Goal: Task Accomplishment & Management: Complete application form

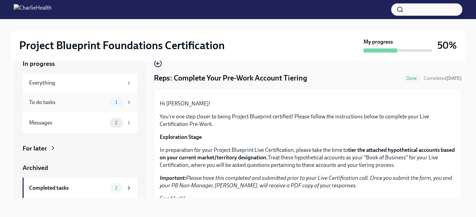
click at [88, 101] on div "To do tasks" at bounding box center [68, 103] width 78 height 8
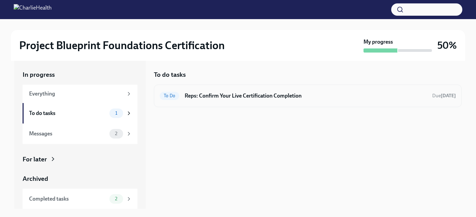
click at [217, 92] on h6 "Reps: Confirm Your Live Certification Completion" at bounding box center [305, 96] width 242 height 8
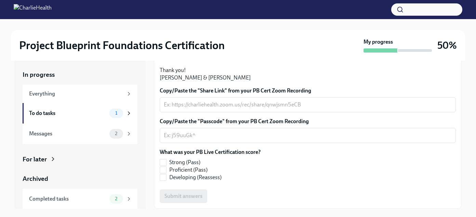
scroll to position [177, 0]
click at [189, 112] on div "x ​" at bounding box center [308, 104] width 296 height 15
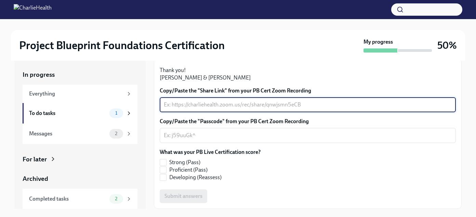
paste textarea "[URL][DOMAIN_NAME] Passcode: t34^t1bX"
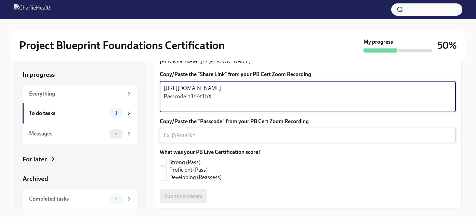
scroll to position [215, 0]
type textarea "[URL][DOMAIN_NAME] Passcode: t34^t1bX"
click at [194, 172] on span "Proficient (Pass)" at bounding box center [188, 170] width 38 height 8
click at [166, 172] on input "Proficient (Pass)" at bounding box center [163, 170] width 6 height 6
checkbox input "true"
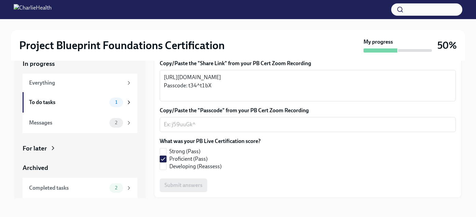
scroll to position [12, 0]
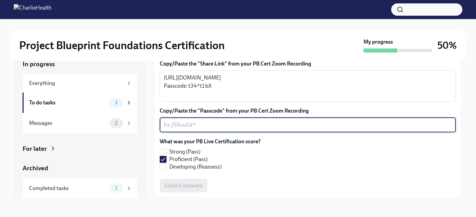
click at [254, 123] on textarea "Copy/Paste the "Passcode" from your PB Cert Zoom Recording" at bounding box center [308, 125] width 288 height 8
type textarea "no password"
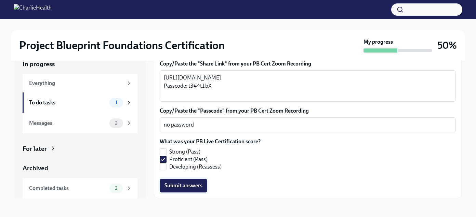
click at [194, 185] on span "Submit answers" at bounding box center [183, 185] width 38 height 7
